Goal: Communication & Community: Answer question/provide support

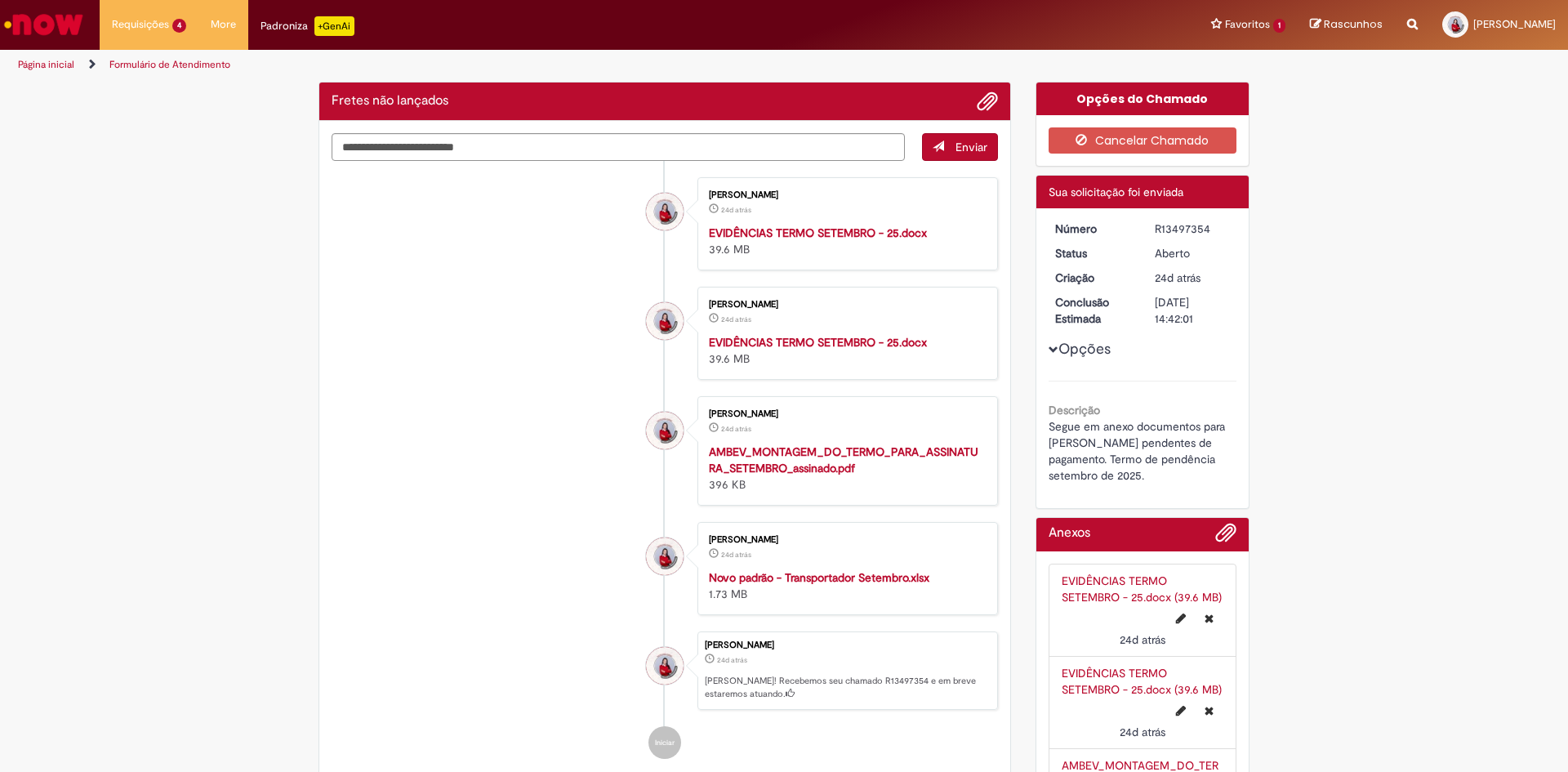
drag, startPoint x: 631, startPoint y: 35, endPoint x: 192, endPoint y: 183, distance: 463.3
click at [192, 183] on div "Verificar Código de Barras Fretes não lançados Enviar Bianca Eskenazi 24d atrás…" at bounding box center [784, 527] width 1568 height 890
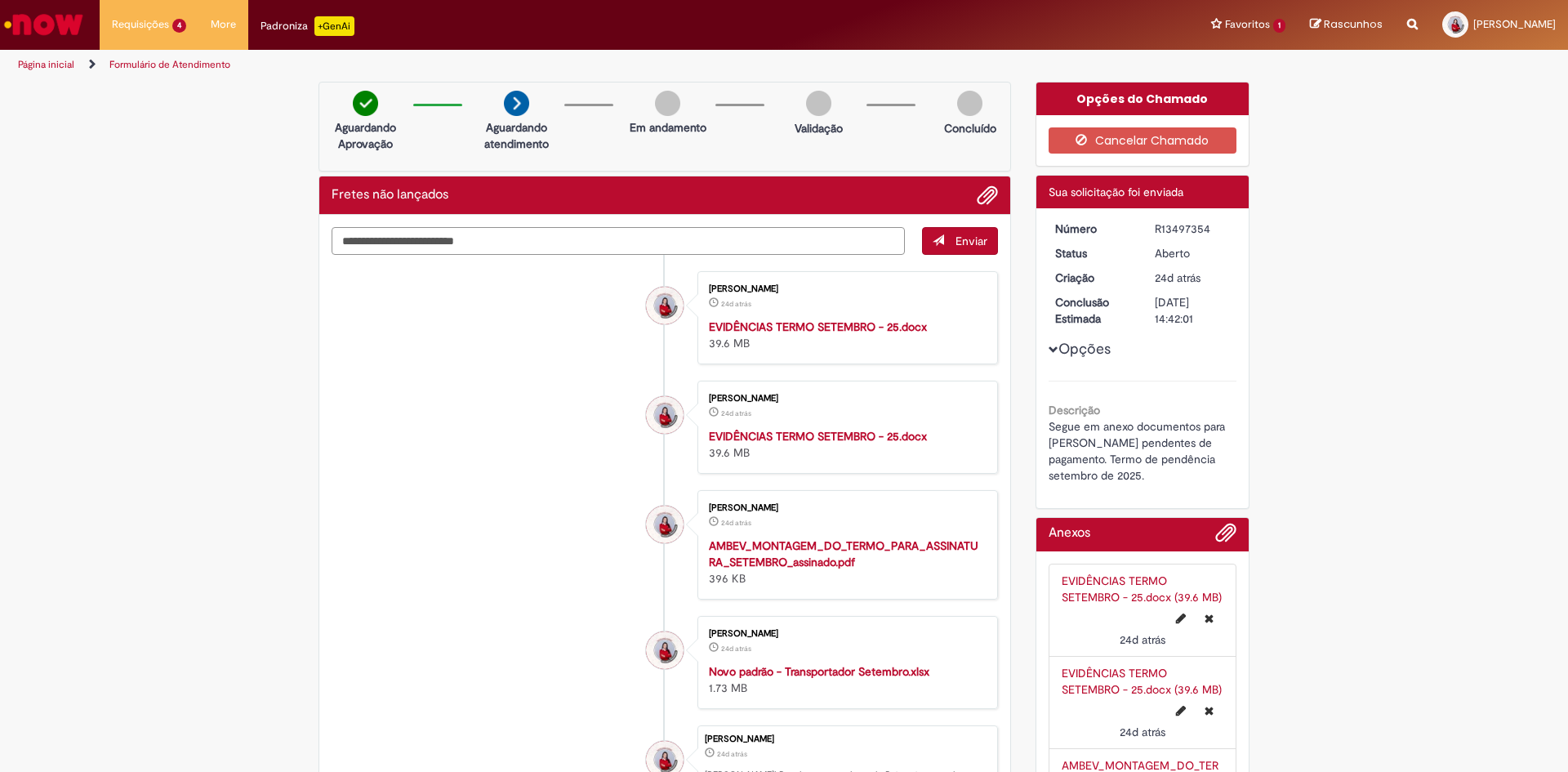
click at [631, 247] on textarea "Digite sua mensagem aqui..." at bounding box center [619, 240] width 573 height 28
click at [572, 255] on ul "Bianca Eskenazi 24d atrás 24 dias atrás EVIDÊNCIAS TERMO SETEMBRO - 25.docx 39.…" at bounding box center [665, 562] width 667 height 615
click at [572, 253] on textarea "Digite sua mensagem aqui..." at bounding box center [619, 240] width 573 height 28
type textarea "**********"
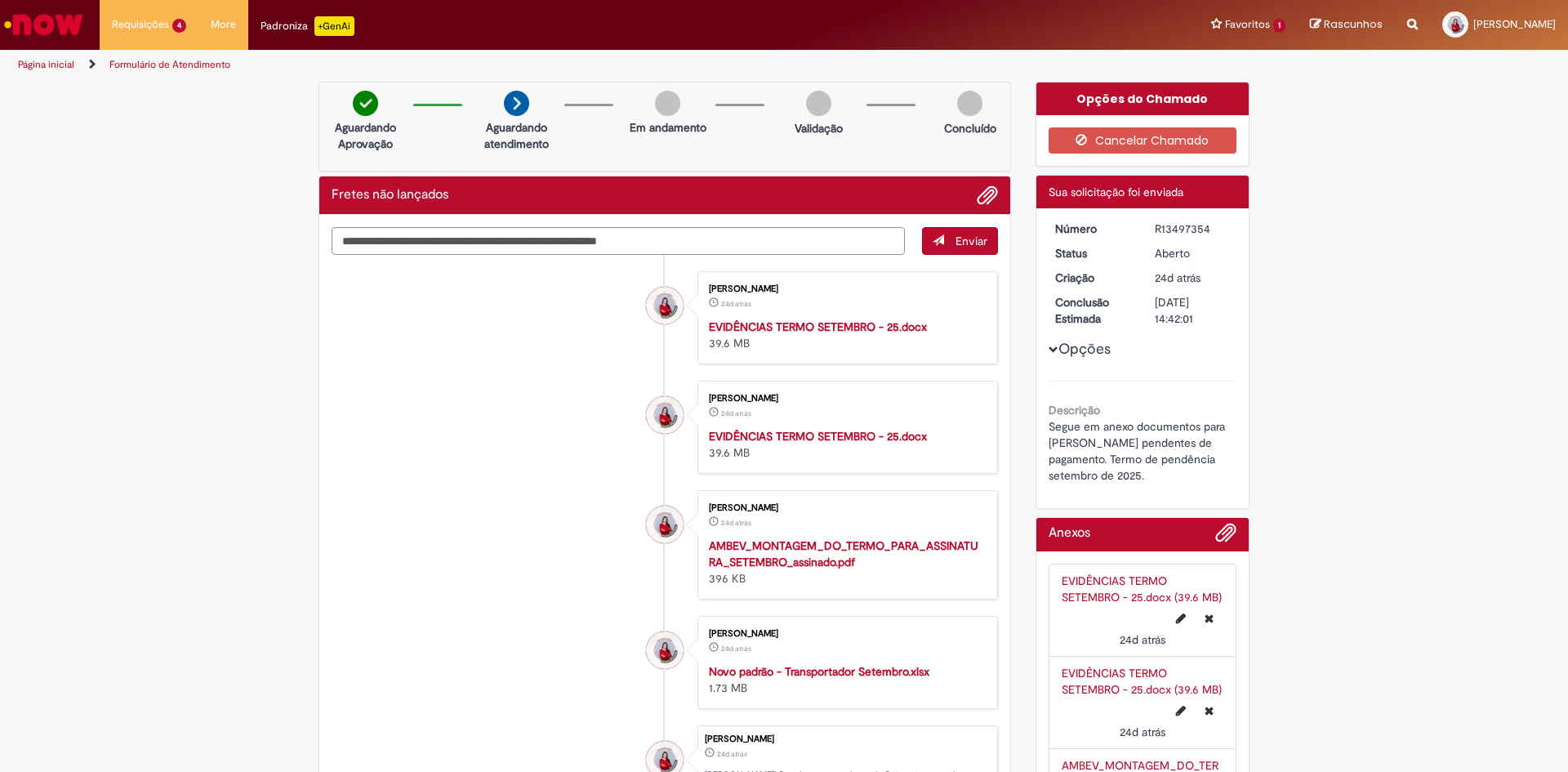
click at [961, 235] on span "Enviar" at bounding box center [971, 240] width 32 height 14
